Goal: Information Seeking & Learning: Learn about a topic

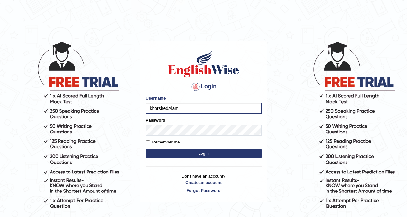
click at [146, 148] on button "Login" at bounding box center [204, 153] width 116 height 10
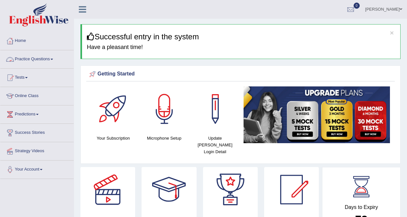
click at [41, 57] on link "Practice Questions" at bounding box center [36, 58] width 73 height 16
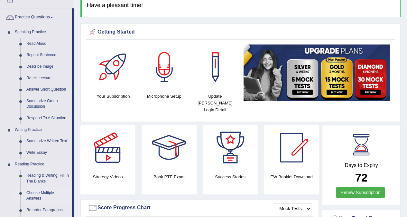
scroll to position [97, 0]
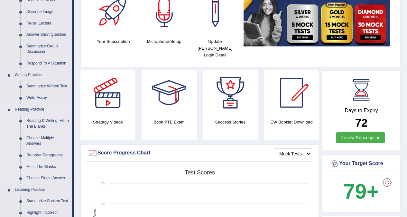
click at [42, 166] on link "Fill In The Blanks" at bounding box center [48, 167] width 49 height 12
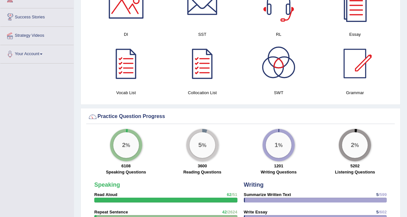
scroll to position [373, 0]
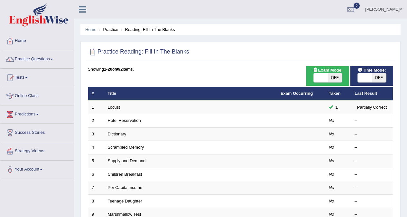
click at [125, 120] on link "Hotel Reservation" at bounding box center [124, 120] width 33 height 5
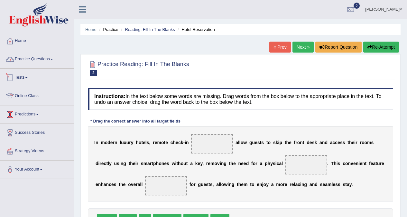
click at [34, 60] on link "Practice Questions" at bounding box center [36, 58] width 73 height 16
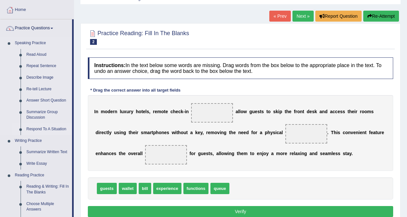
scroll to position [97, 0]
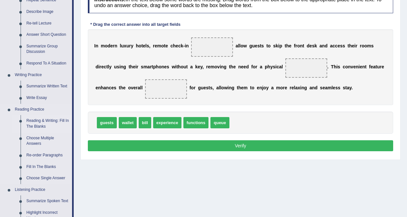
click at [45, 120] on link "Reading & Writing: Fill In The Blanks" at bounding box center [48, 123] width 49 height 17
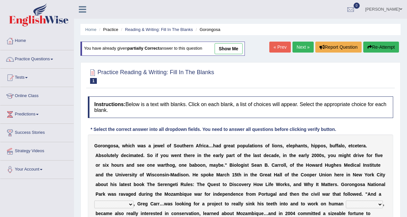
click at [228, 50] on link "show me" at bounding box center [229, 48] width 28 height 11
select select "philanthropist"
select select "prevalence"
select select "government"
select select "thousand"
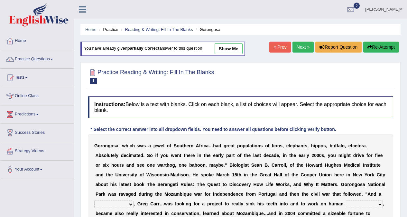
select select "productive"
select select "efficacy"
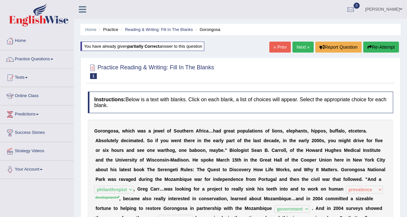
click at [375, 46] on button "Re-Attempt" at bounding box center [381, 47] width 36 height 11
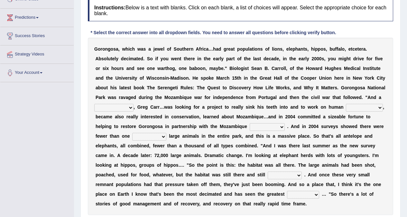
click at [126, 108] on select "passion solstice ballast philanthropist" at bounding box center [113, 108] width 39 height 8
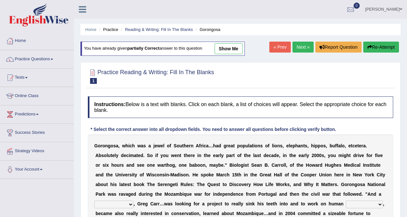
click at [235, 49] on link "show me" at bounding box center [229, 48] width 28 height 11
select select "philanthropist"
select select "prevalence"
select select "government"
select select "thousand"
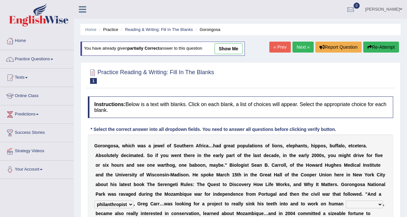
select select "productive"
select select "efficacy"
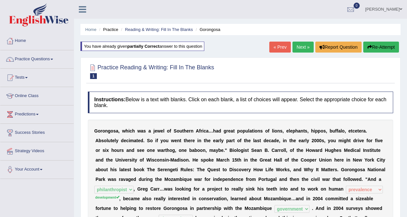
click at [298, 48] on link "Next »" at bounding box center [303, 47] width 21 height 11
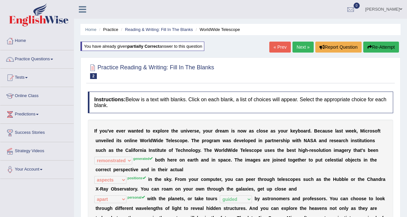
select select "remonstrated"
select select "aspects"
select select "apart"
select select "guided"
select select "upheld"
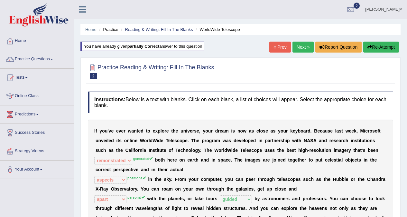
click at [303, 46] on link "Next »" at bounding box center [303, 47] width 21 height 11
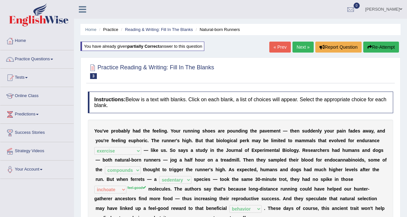
select select "exercise"
select select "compounds"
select select "sedentary"
select select "inchoate"
select select "behavior"
